Goal: Navigation & Orientation: Find specific page/section

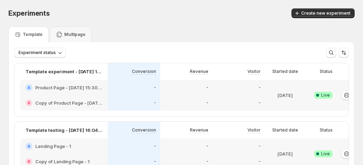
drag, startPoint x: 269, startPoint y: 88, endPoint x: 324, endPoint y: 81, distance: 55.5
click at [348, 81] on div "Template experiment - [DATE] 15:29:05 Conversion Revenue Visitor Started date S…" at bounding box center [181, 89] width 334 height 53
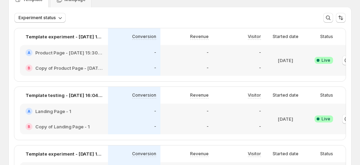
scroll to position [0, 39]
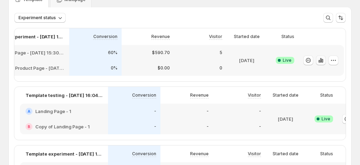
click at [323, 59] on icon "button" at bounding box center [320, 60] width 7 height 7
click at [319, 62] on icon "button" at bounding box center [320, 60] width 7 height 7
